Goal: Book appointment/travel/reservation

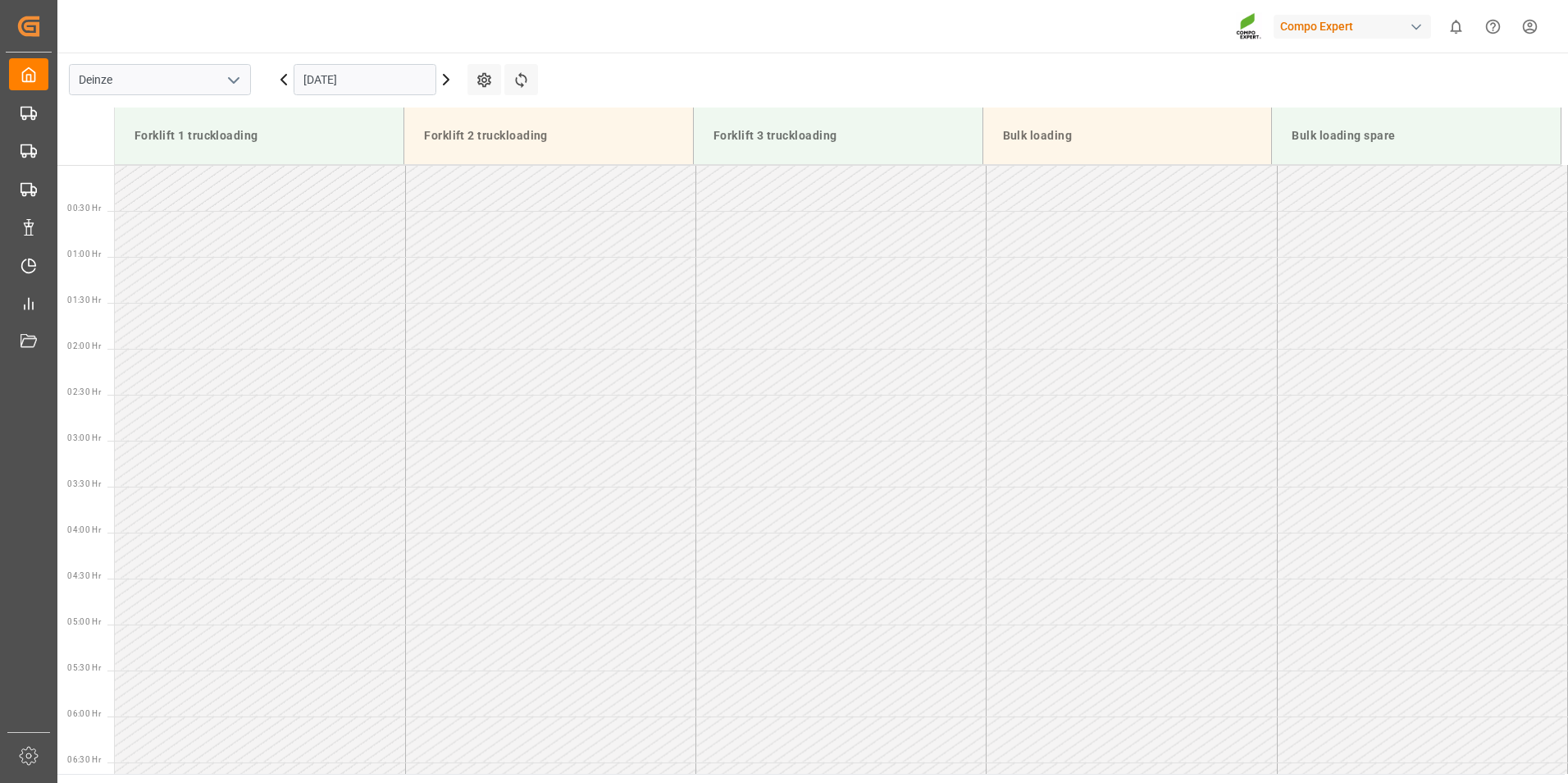
scroll to position [1000, 0]
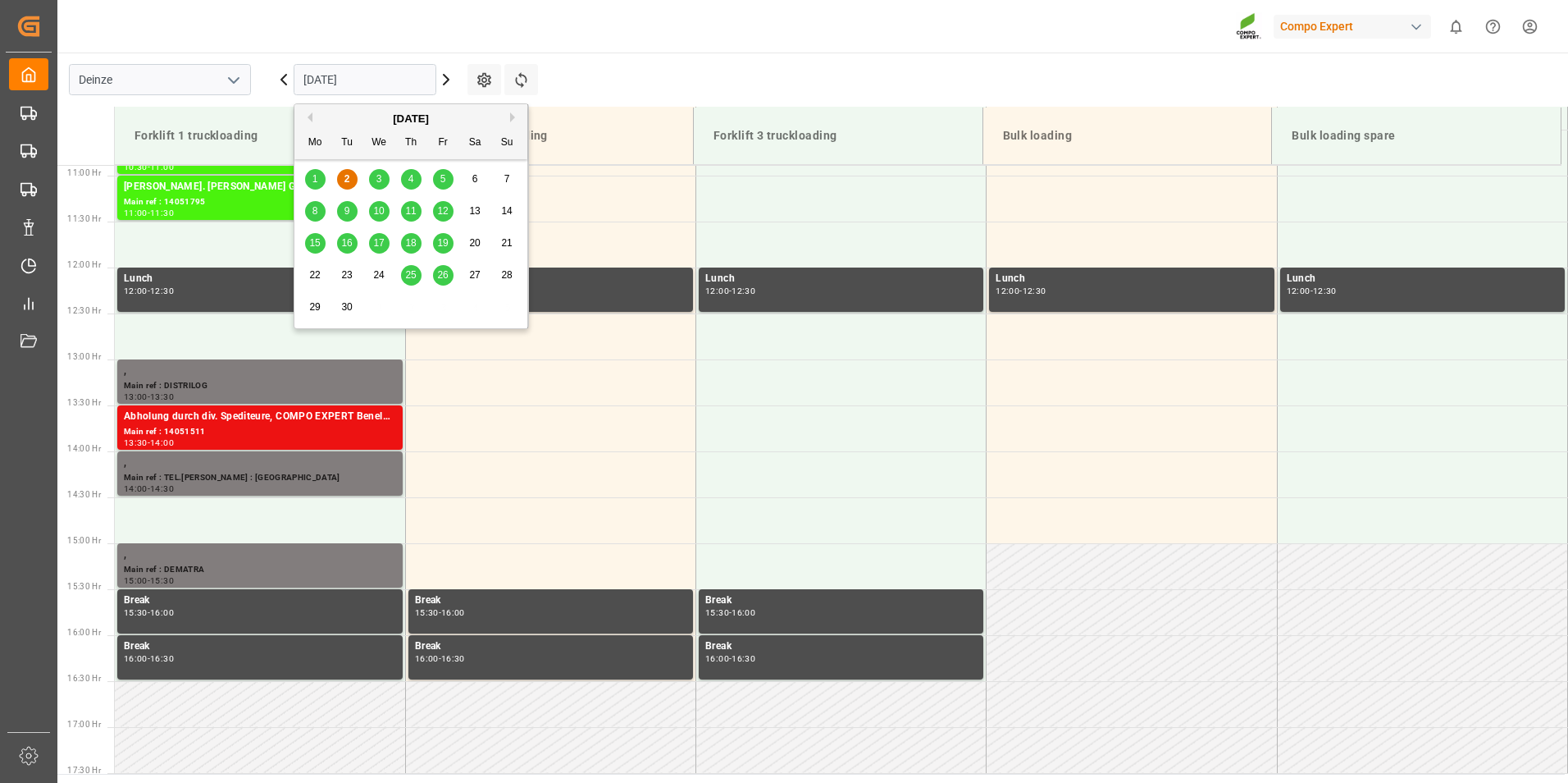
click at [397, 74] on input "[DATE]" at bounding box center [365, 80] width 143 height 31
click at [374, 177] on div "3" at bounding box center [380, 179] width 21 height 20
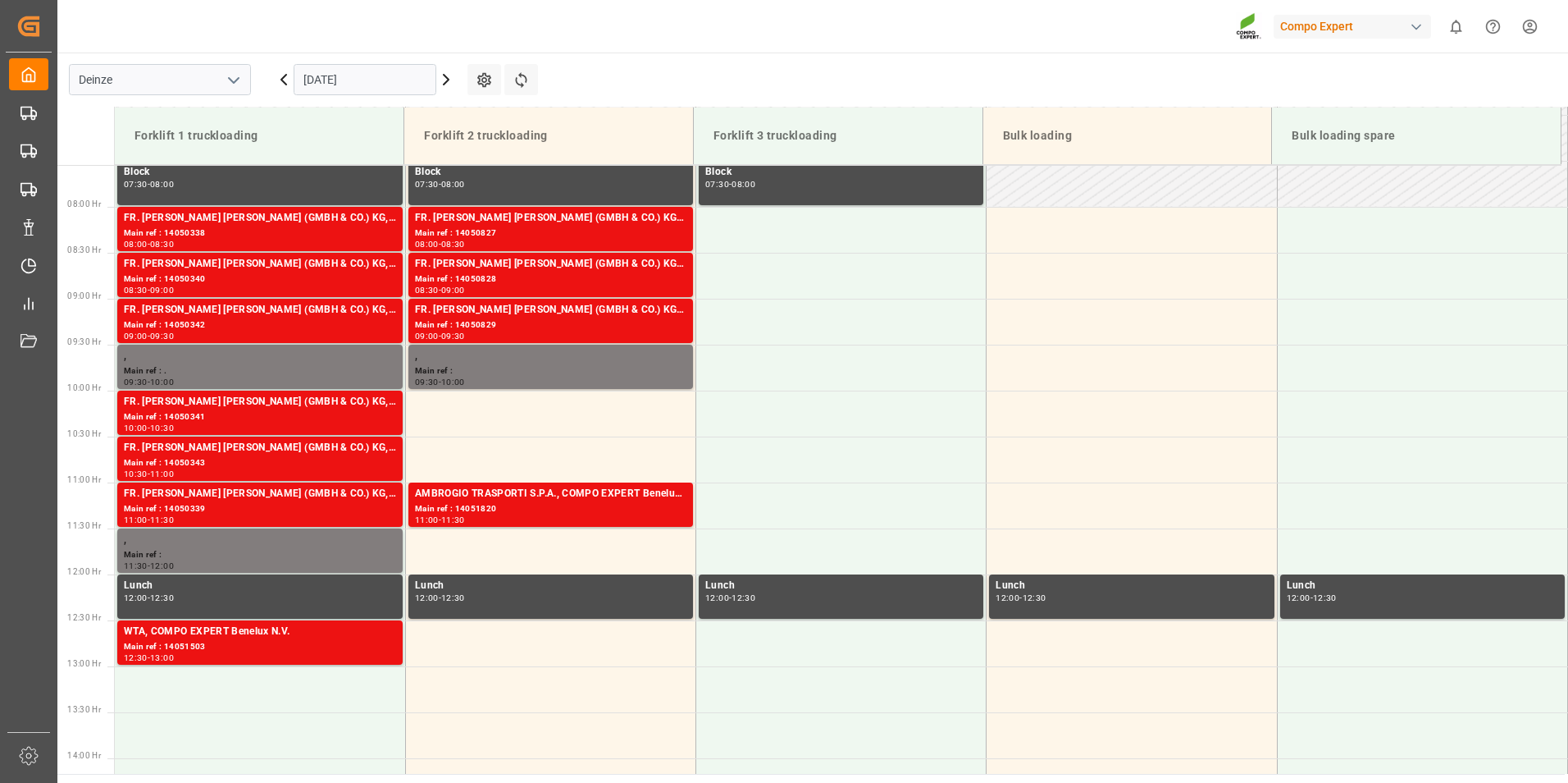
scroll to position [626, 0]
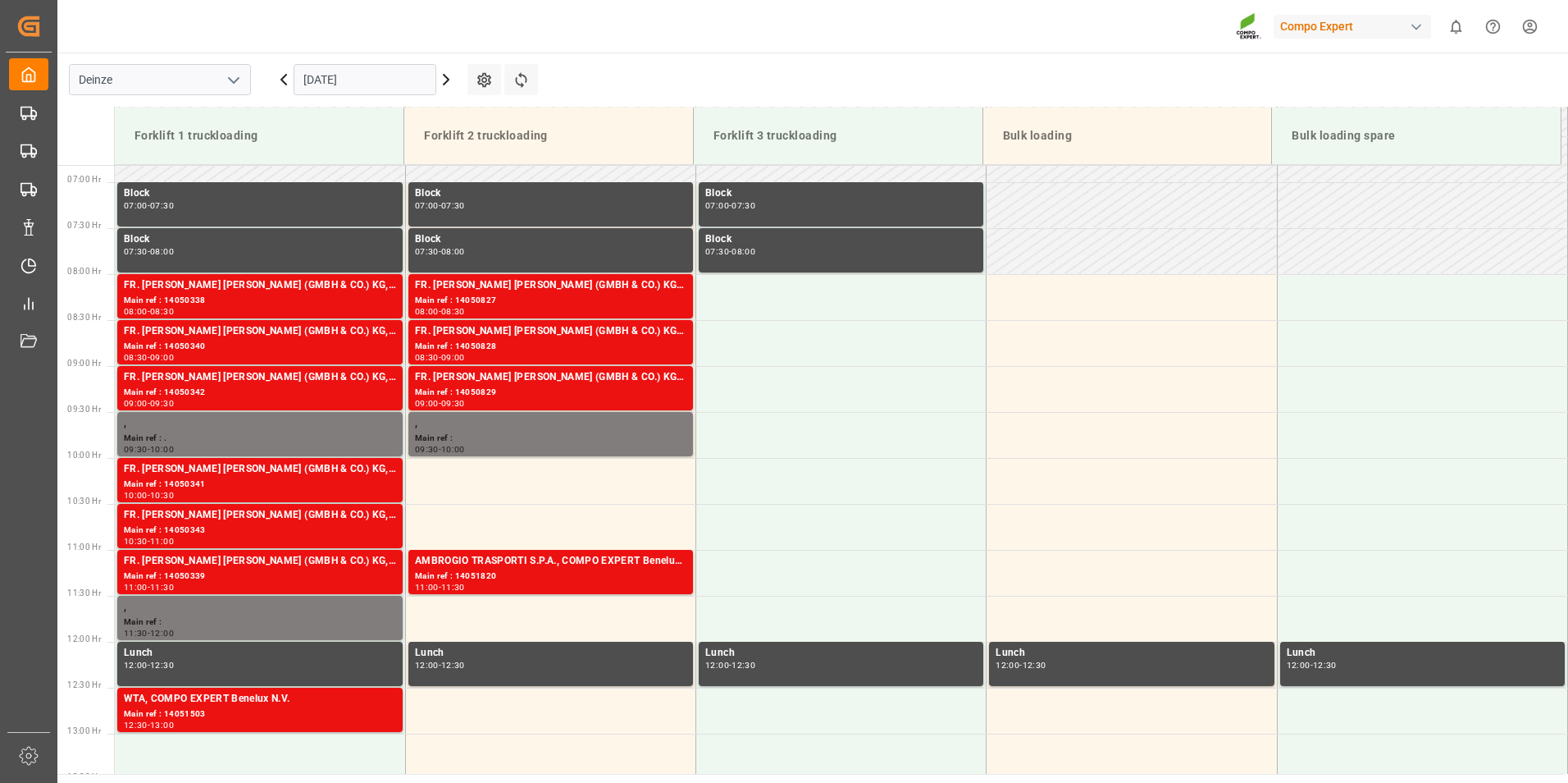
click at [406, 82] on input "03.09.2025" at bounding box center [365, 80] width 143 height 31
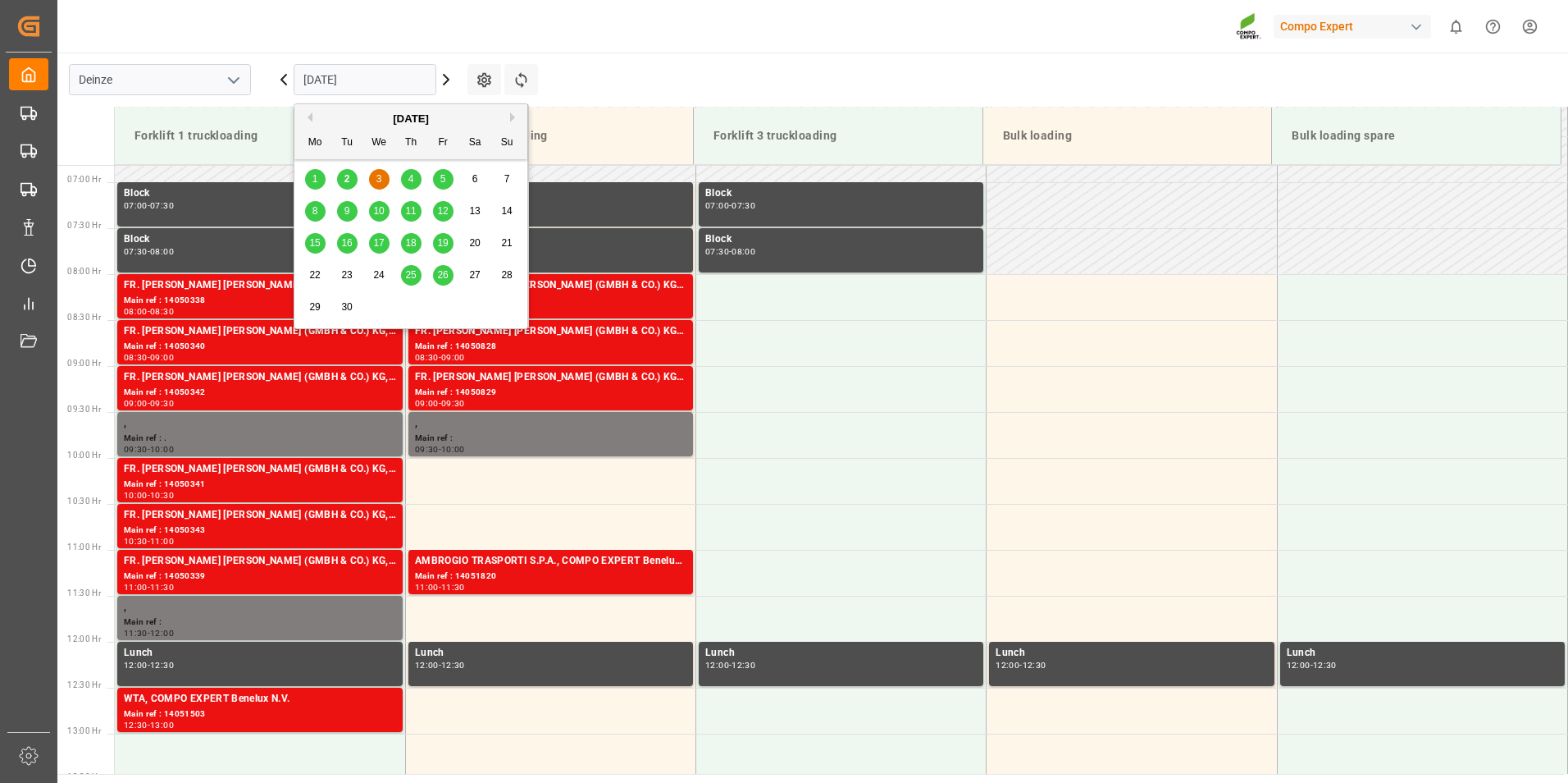
click at [344, 176] on span "2" at bounding box center [347, 179] width 6 height 11
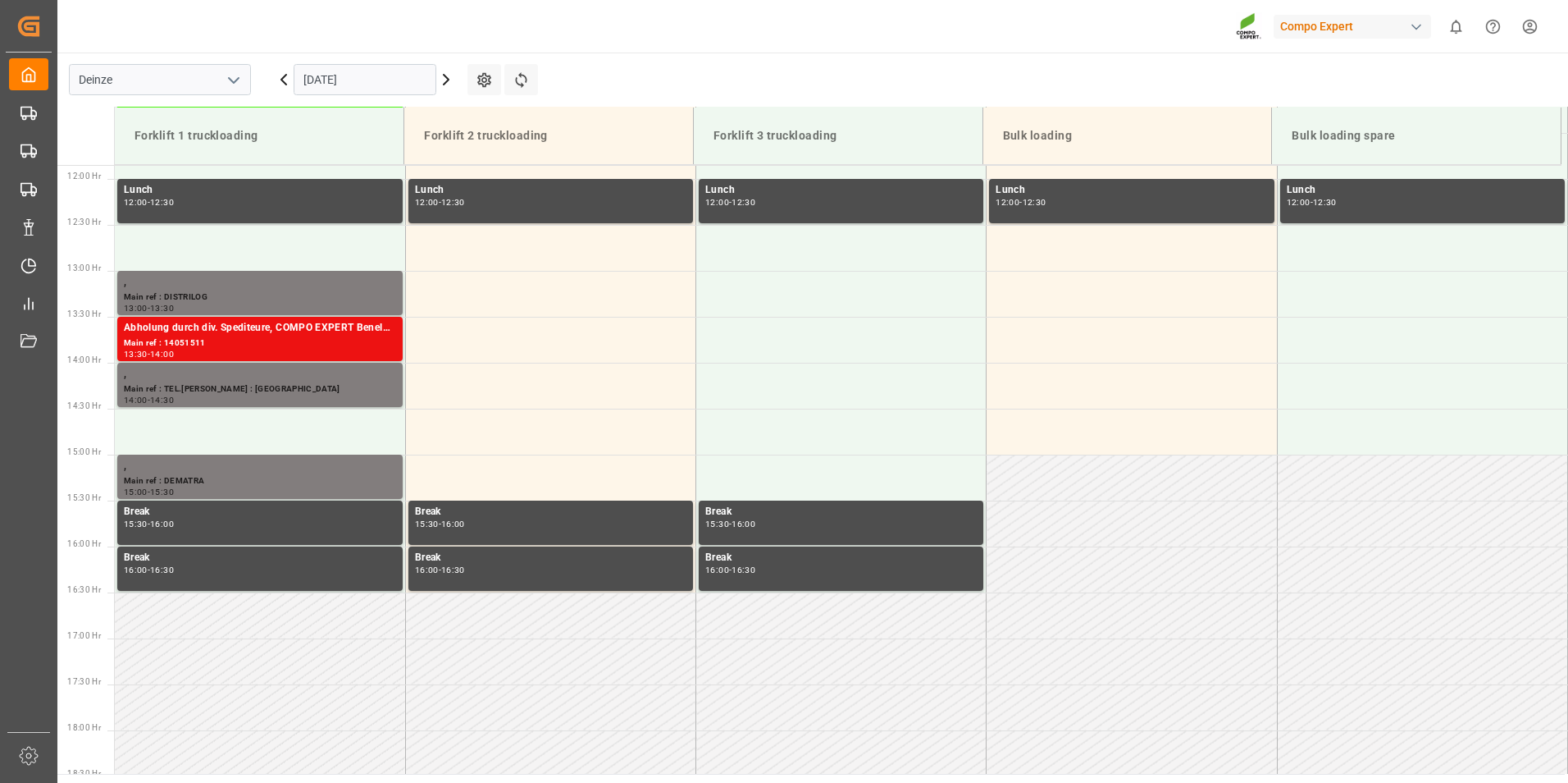
scroll to position [1092, 0]
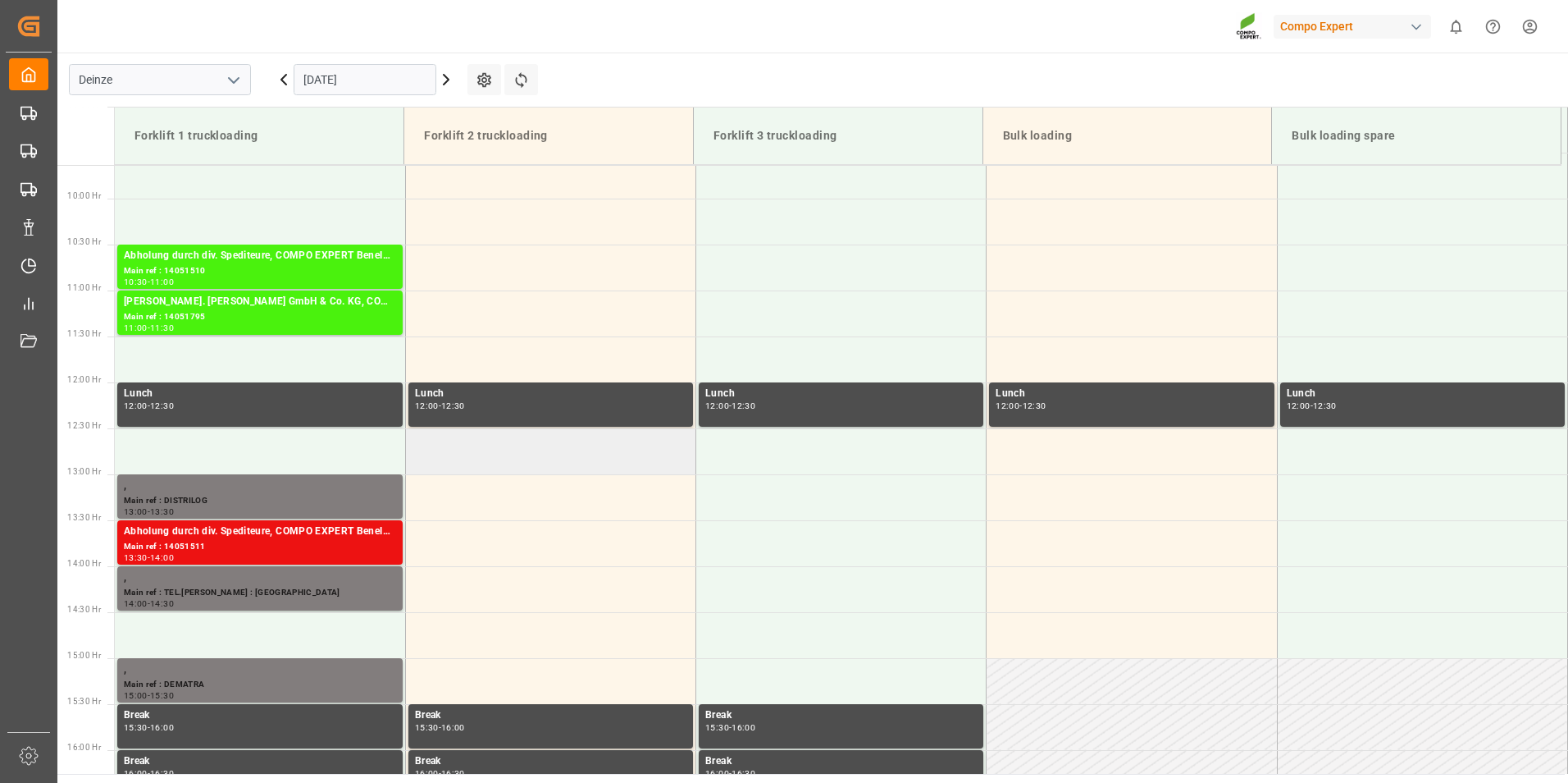
scroll to position [845, 0]
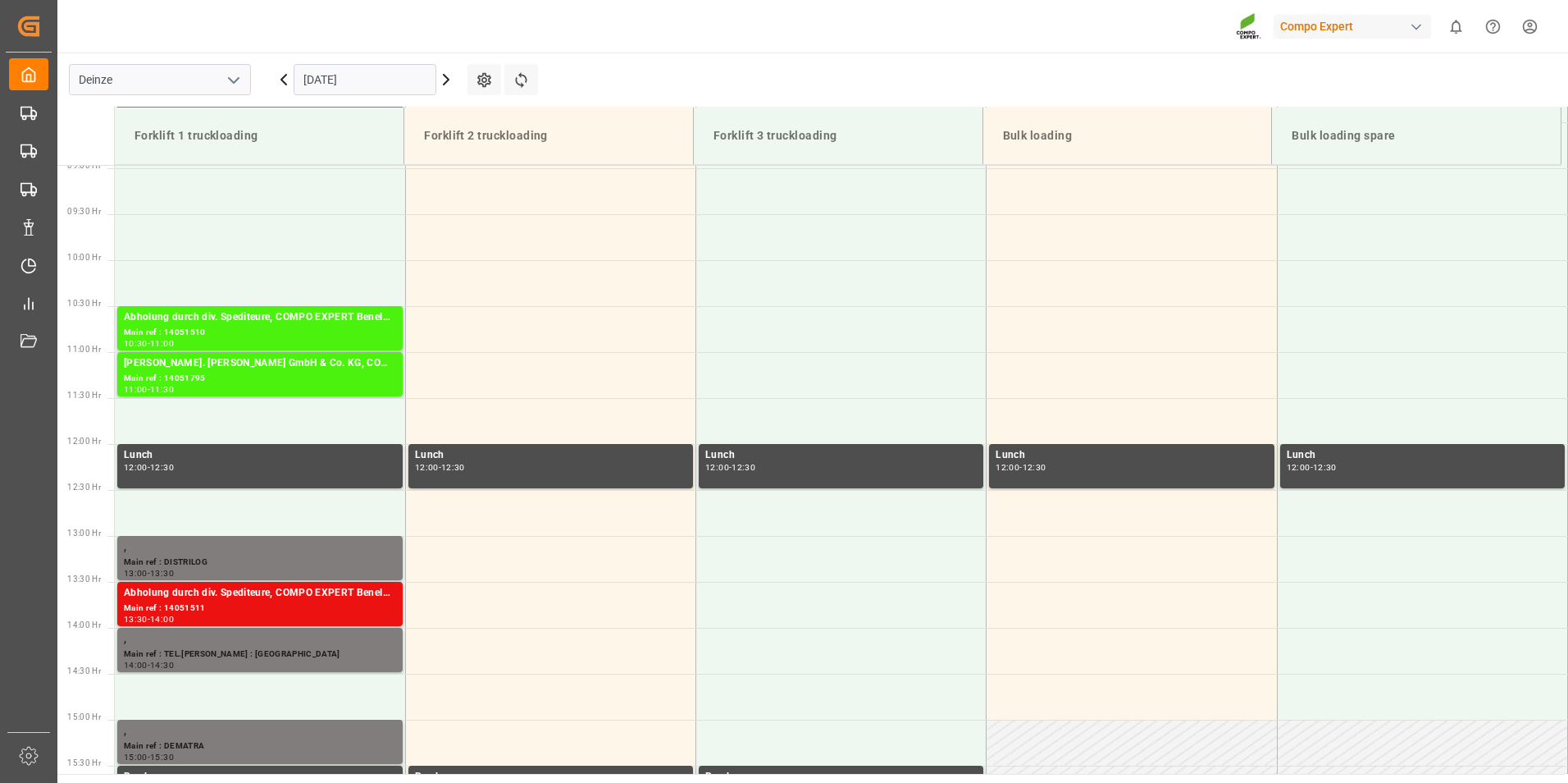
scroll to position [829, 0]
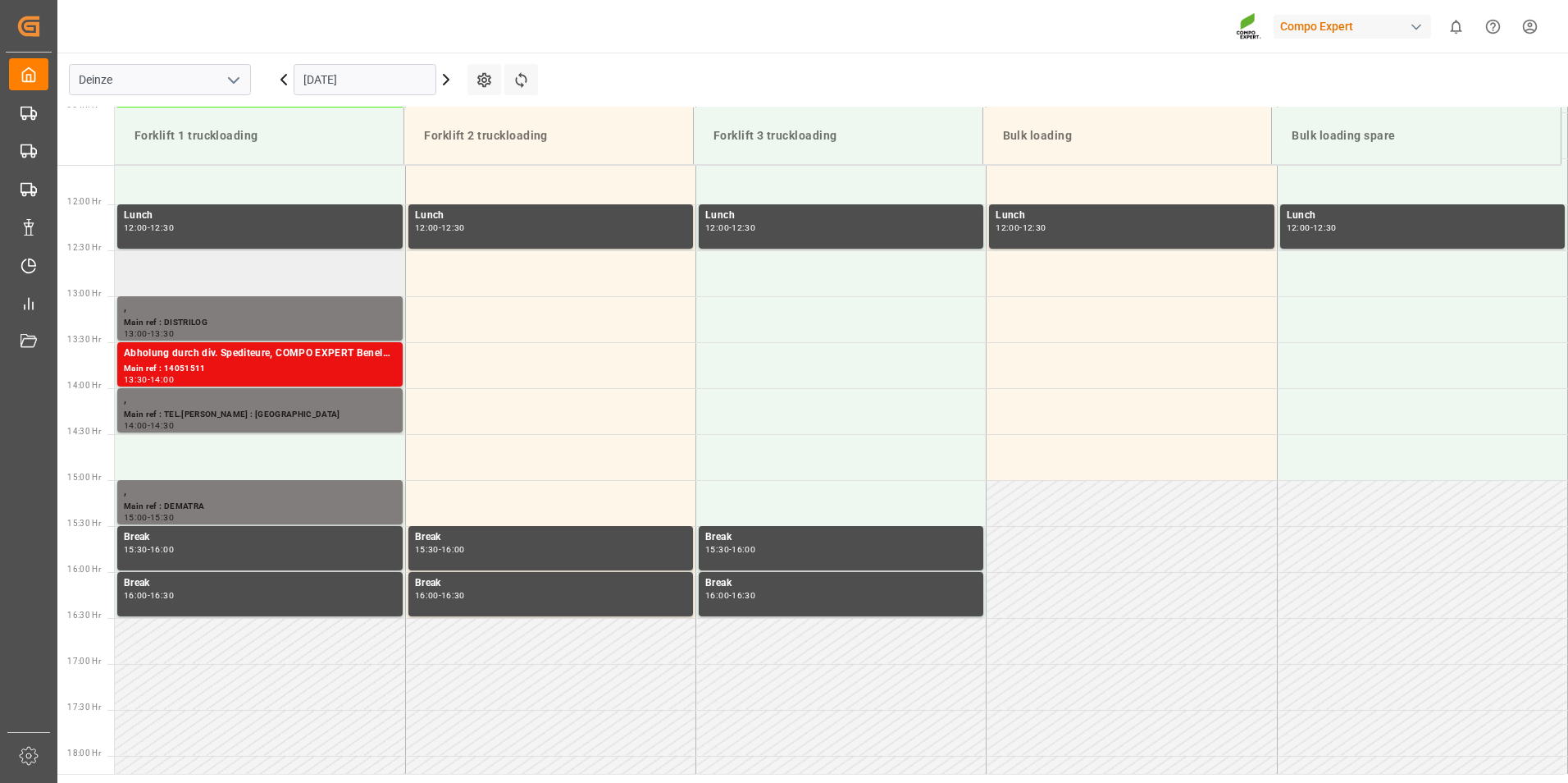
scroll to position [937, 0]
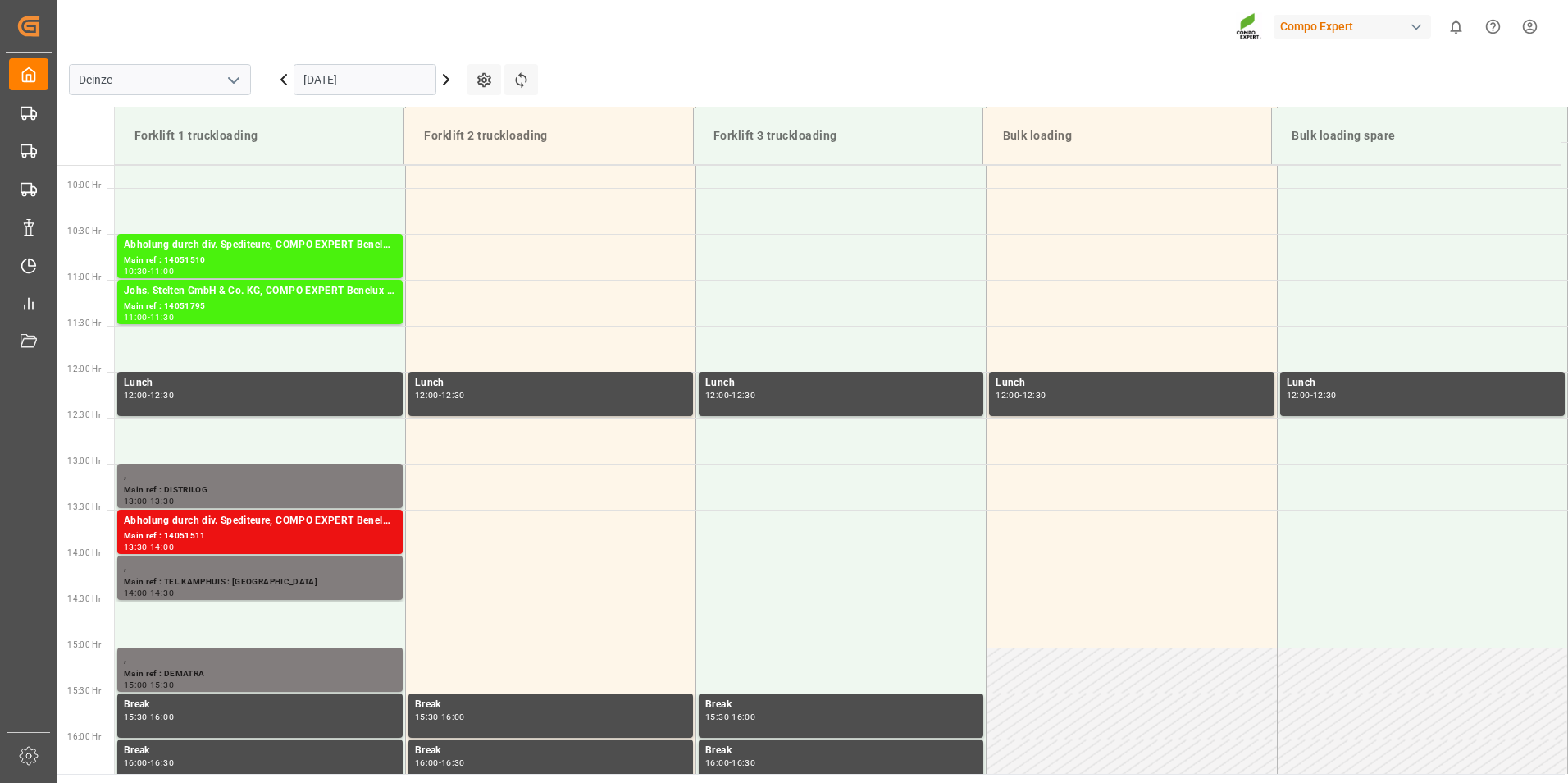
scroll to position [930, 0]
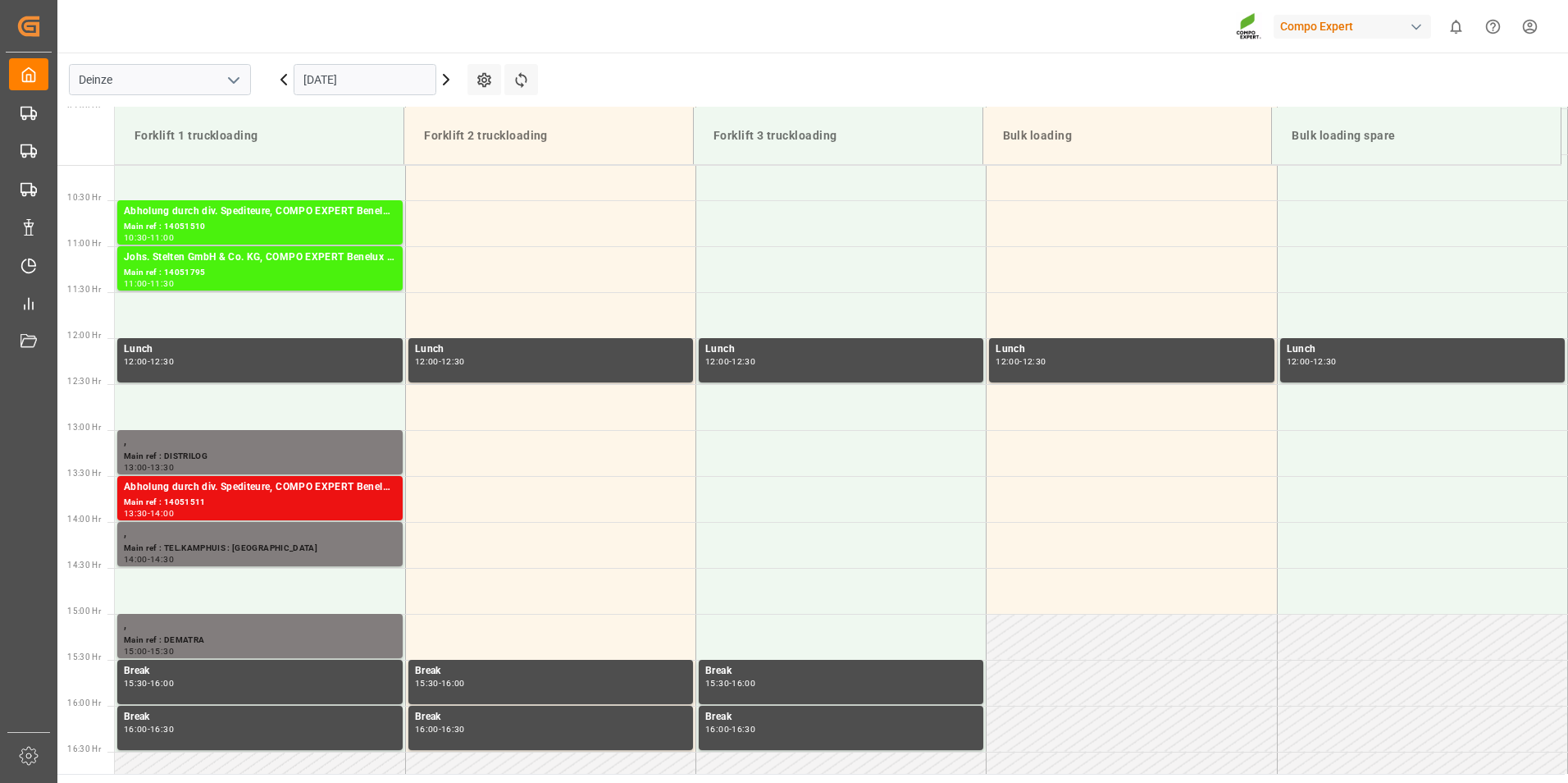
click at [403, 76] on input "[DATE]" at bounding box center [365, 80] width 143 height 31
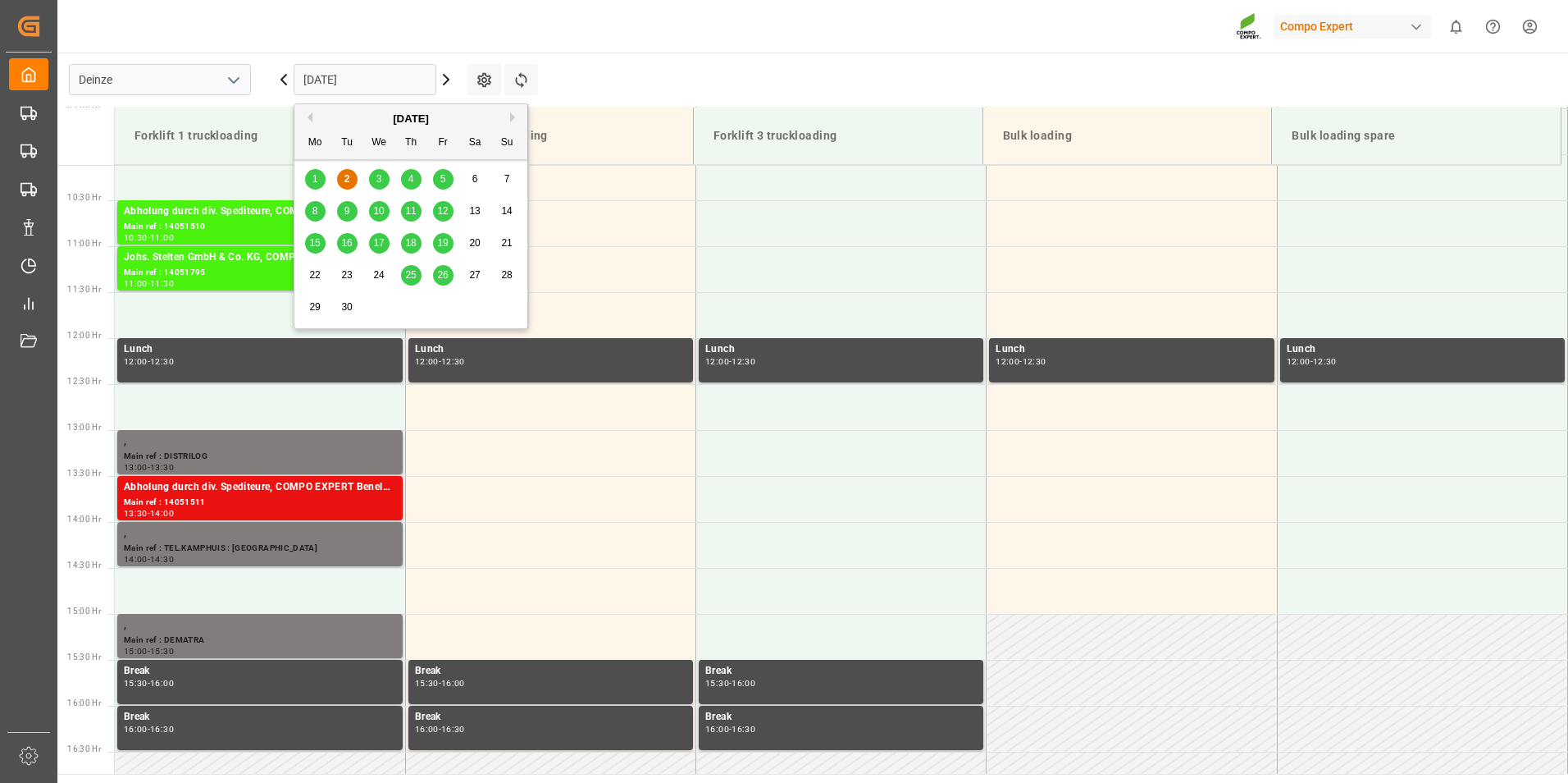
click at [439, 181] on div "5" at bounding box center [444, 179] width 21 height 20
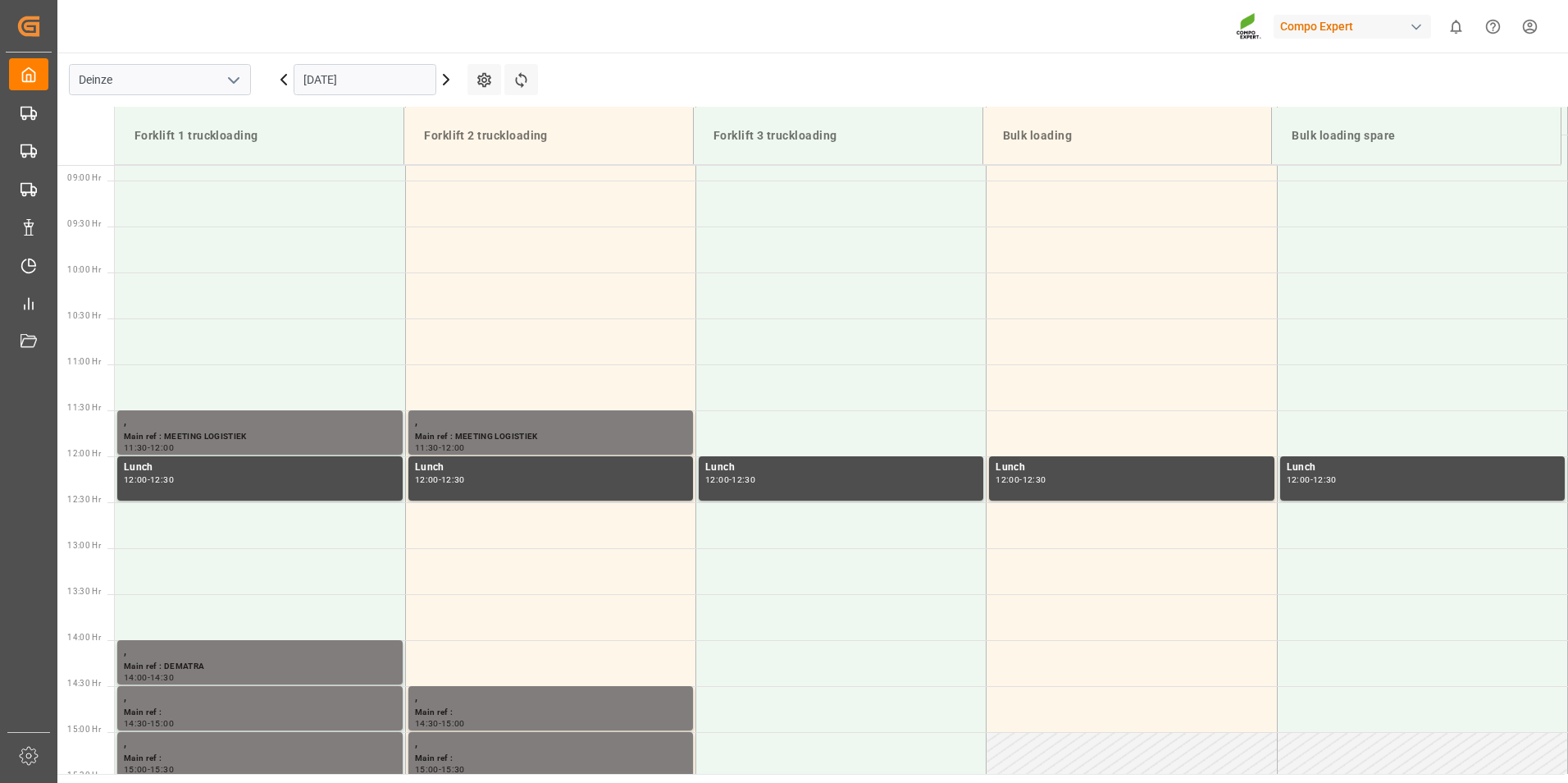
scroll to position [937, 0]
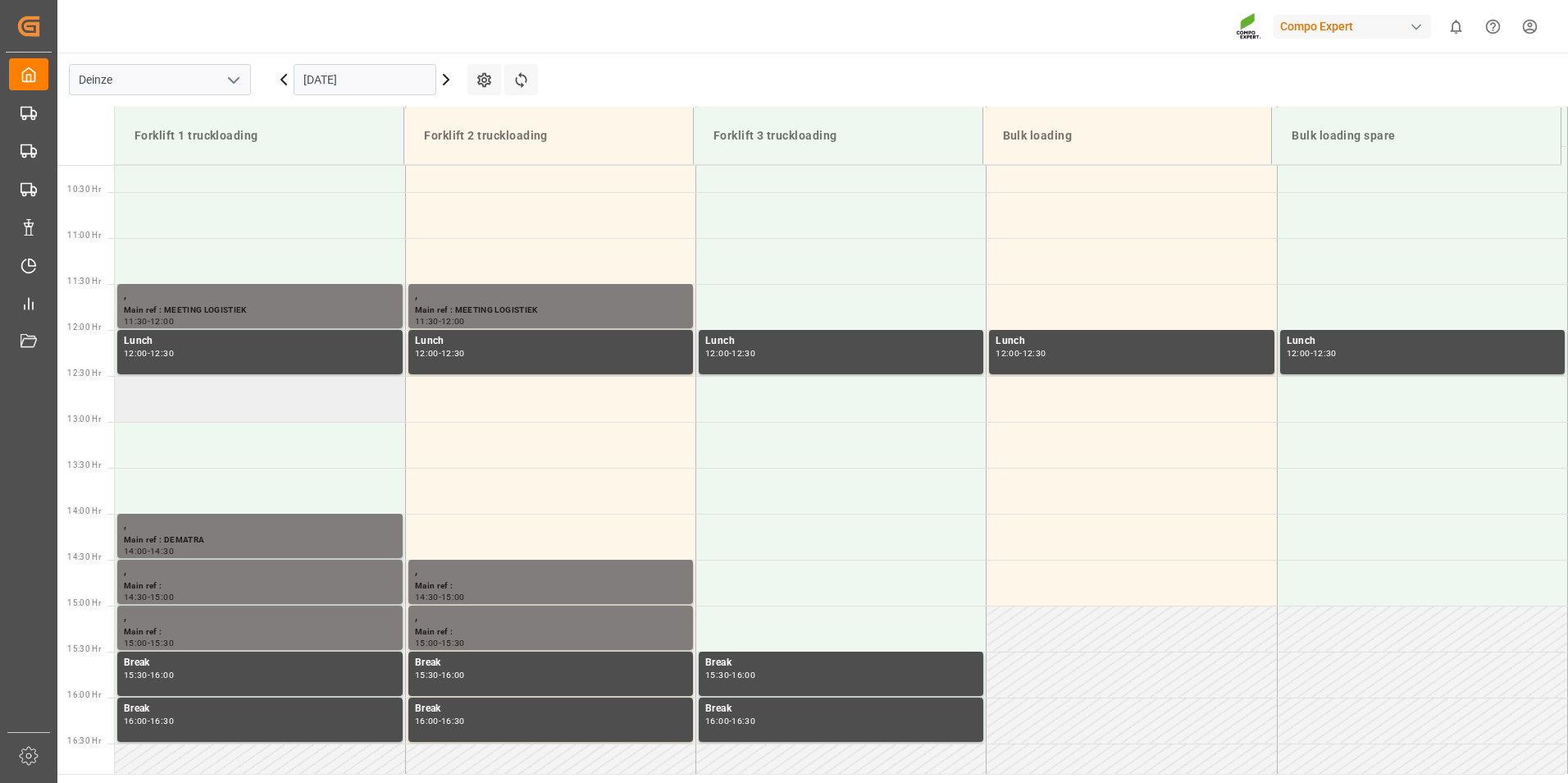
click at [164, 392] on td at bounding box center [259, 398] width 290 height 46
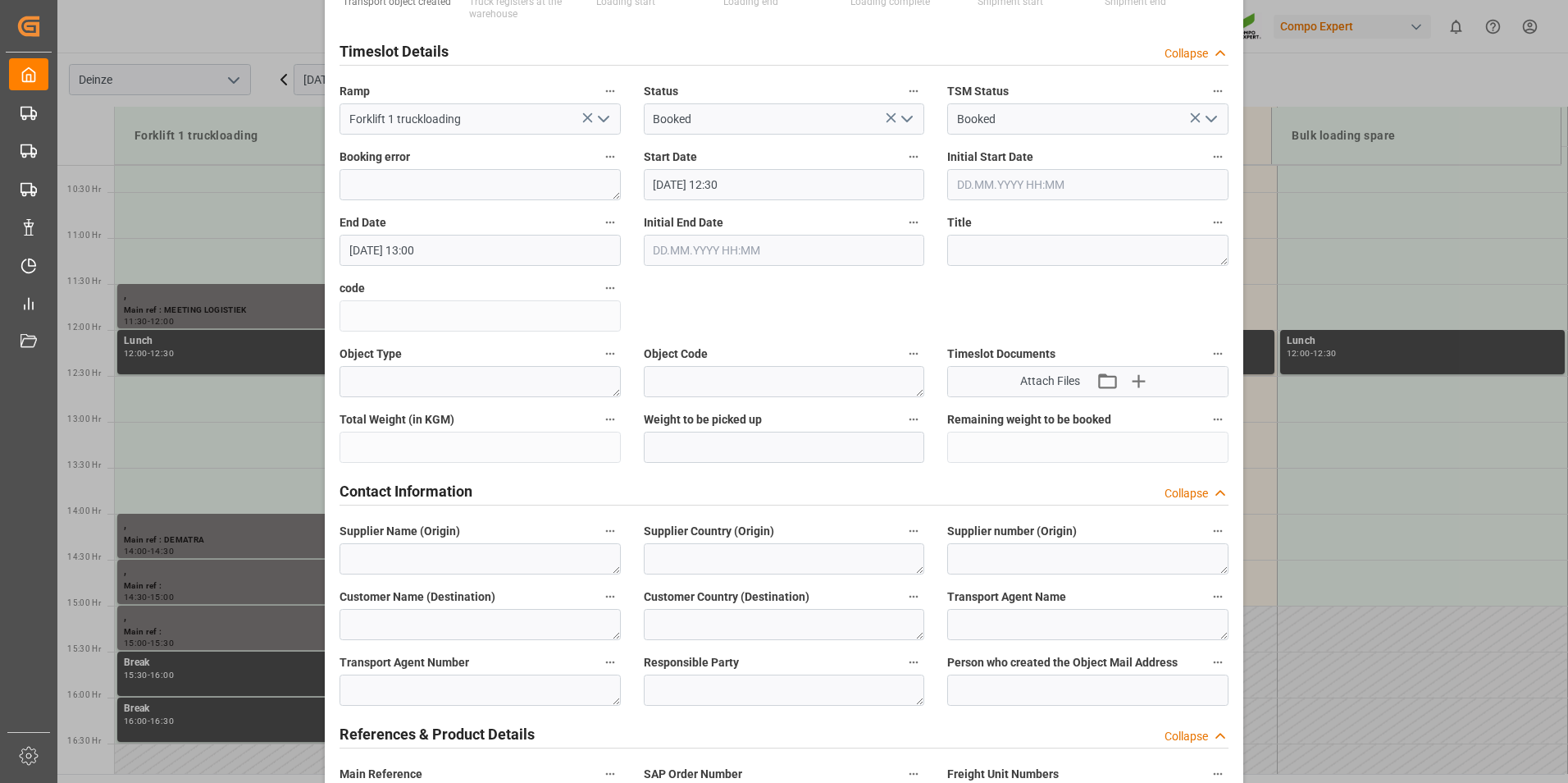
scroll to position [246, 0]
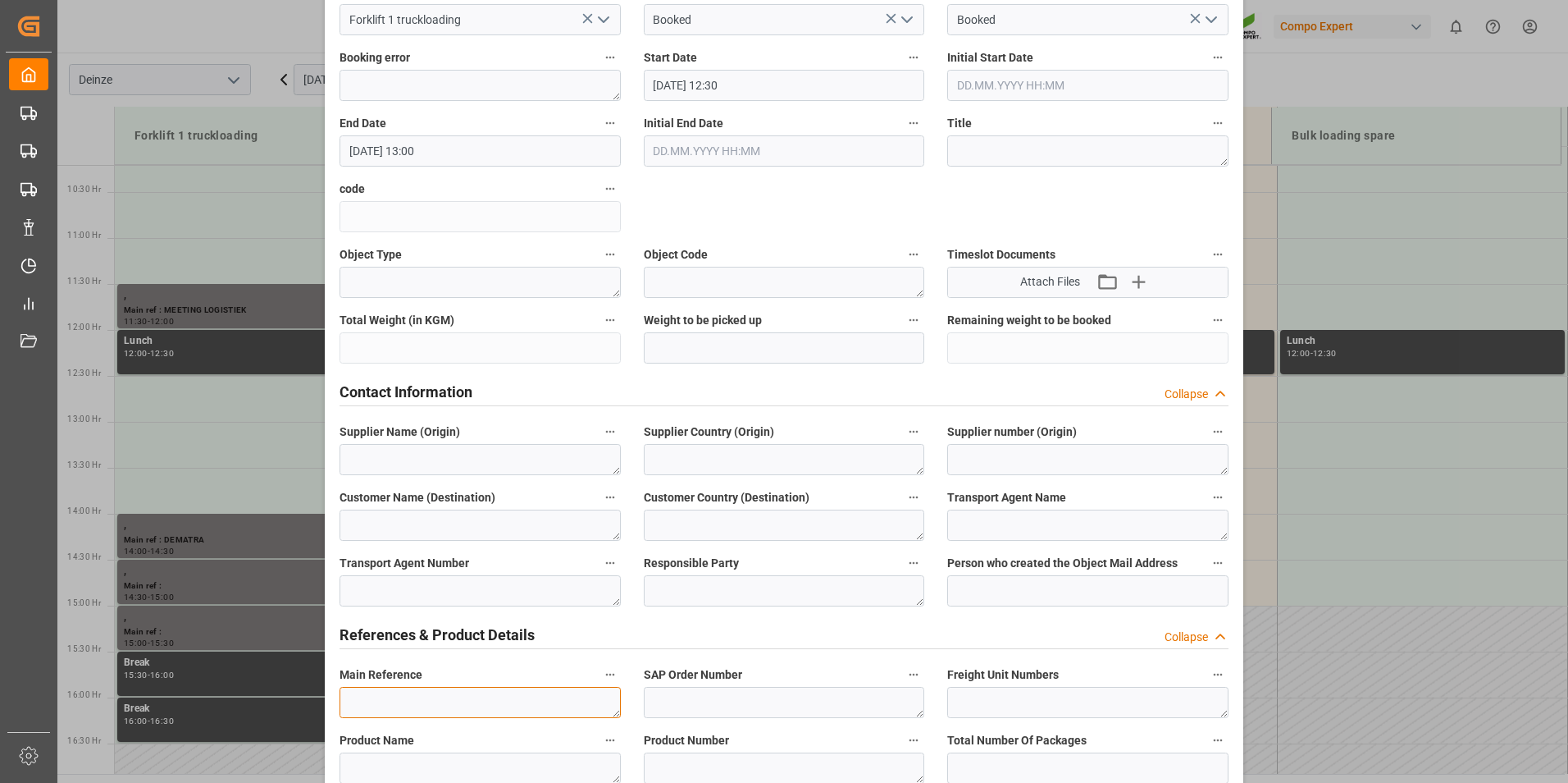
click at [375, 697] on textarea at bounding box center [480, 702] width 282 height 31
type textarea "m"
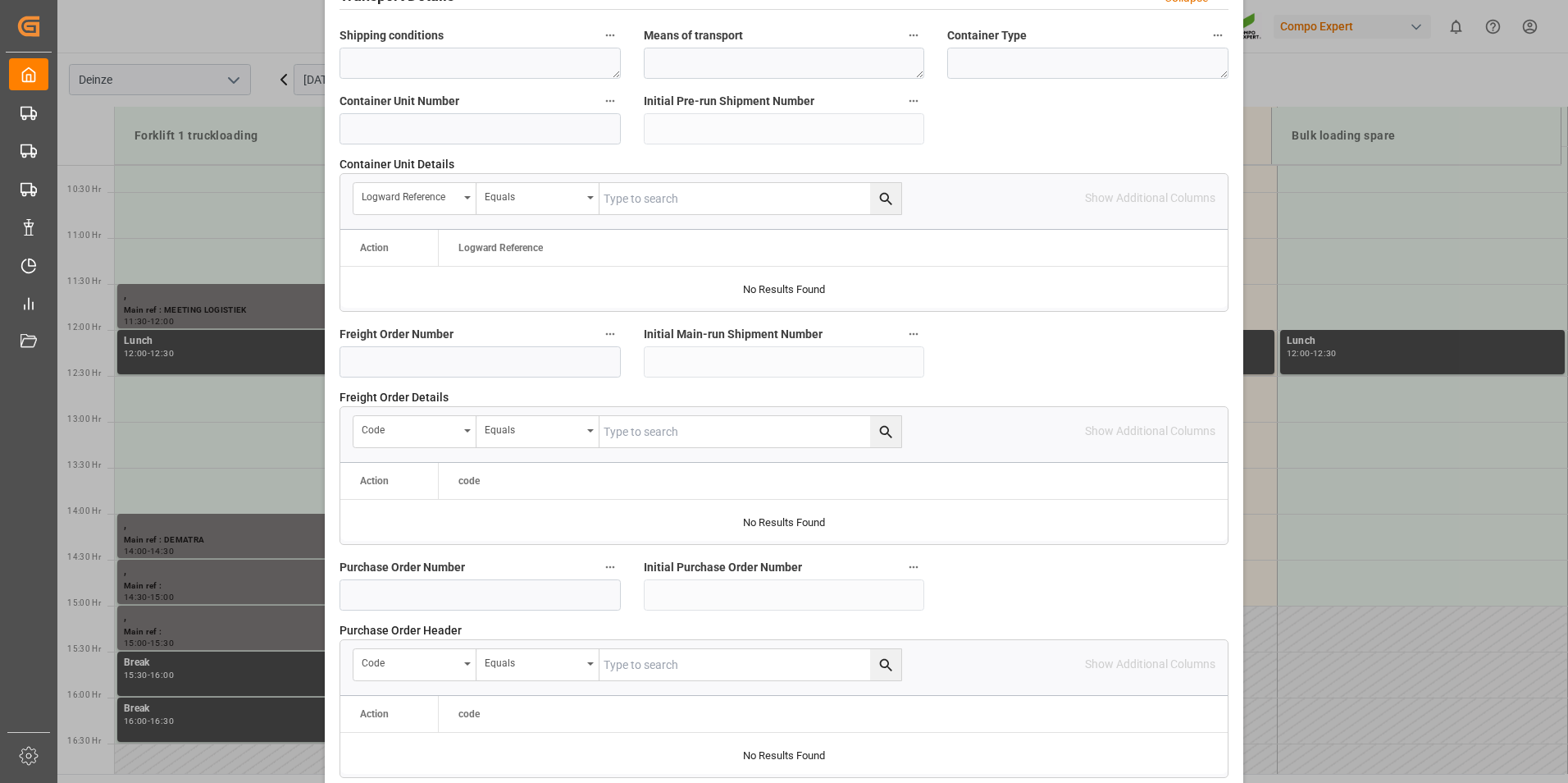
scroll to position [1494, 0]
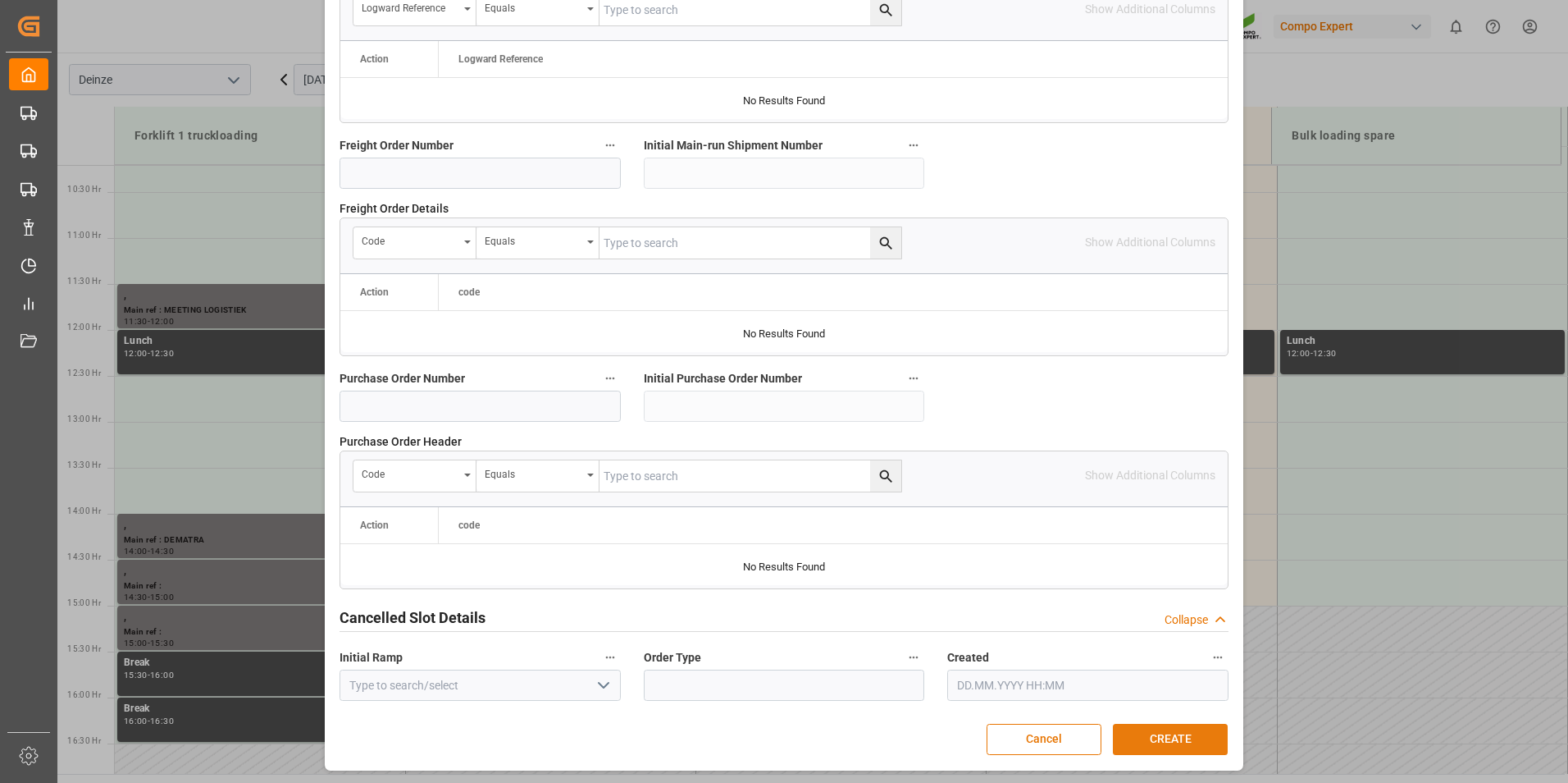
type textarea "MAIL REMITRANS : Lossen vracht Eurakor"
click at [1174, 737] on button "CREATE" at bounding box center [1170, 739] width 114 height 31
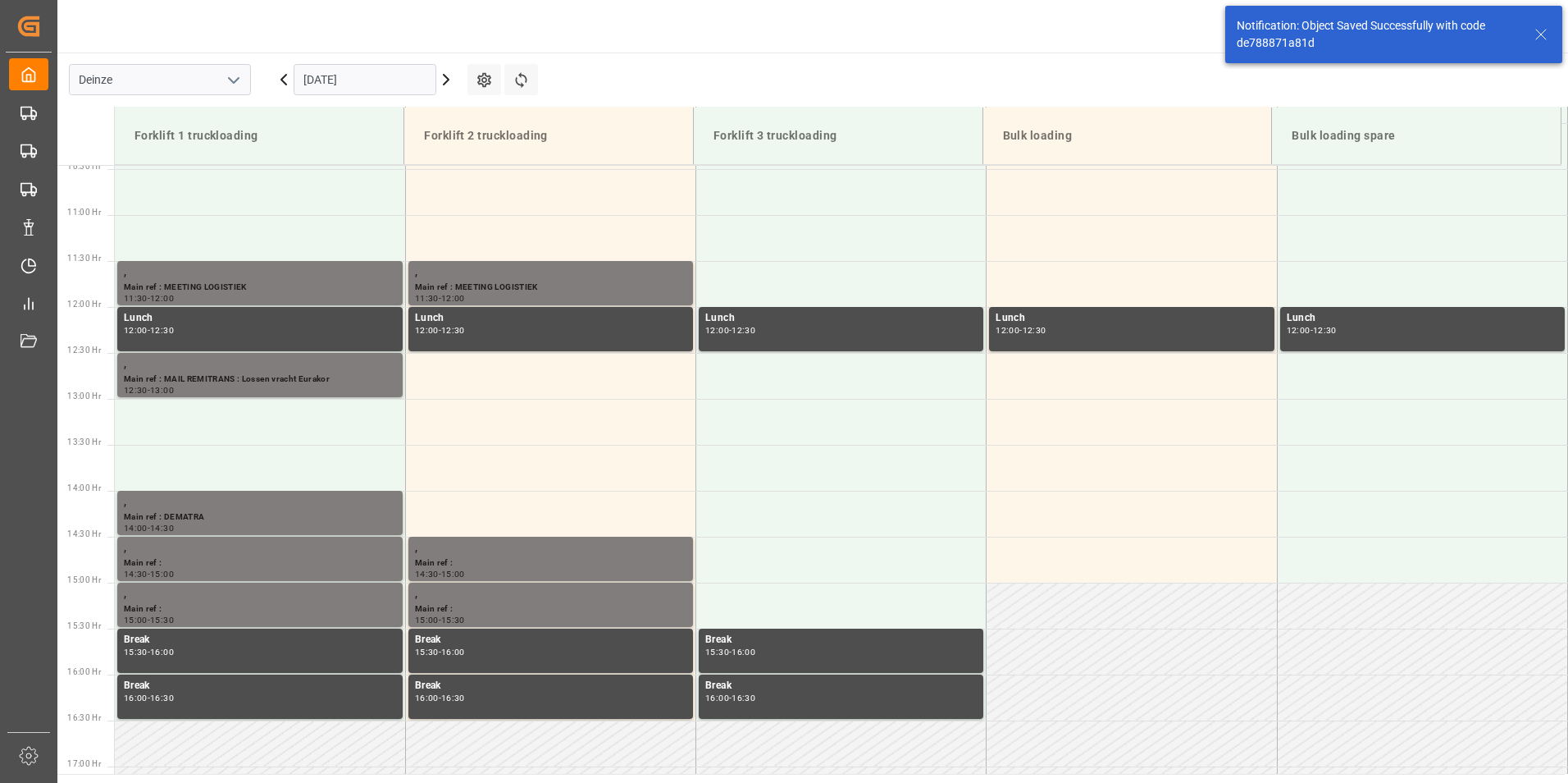
scroll to position [1000, 0]
